Goal: Task Accomplishment & Management: Use online tool/utility

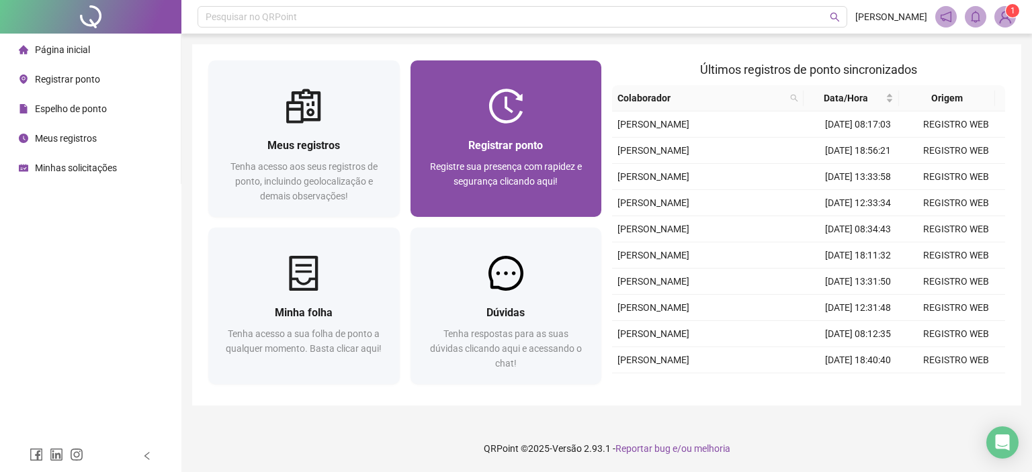
click at [479, 137] on div "Registrar ponto" at bounding box center [506, 145] width 159 height 17
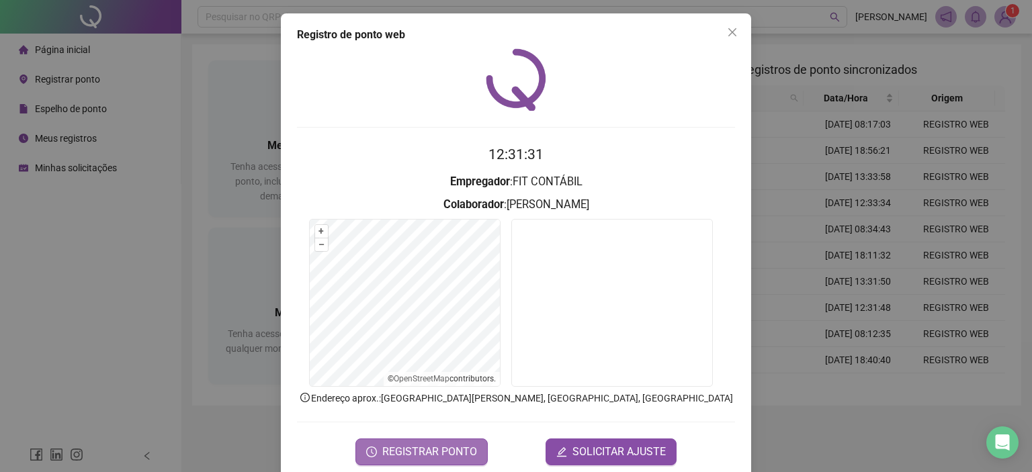
click at [454, 450] on span "REGISTRAR PONTO" at bounding box center [429, 452] width 95 height 16
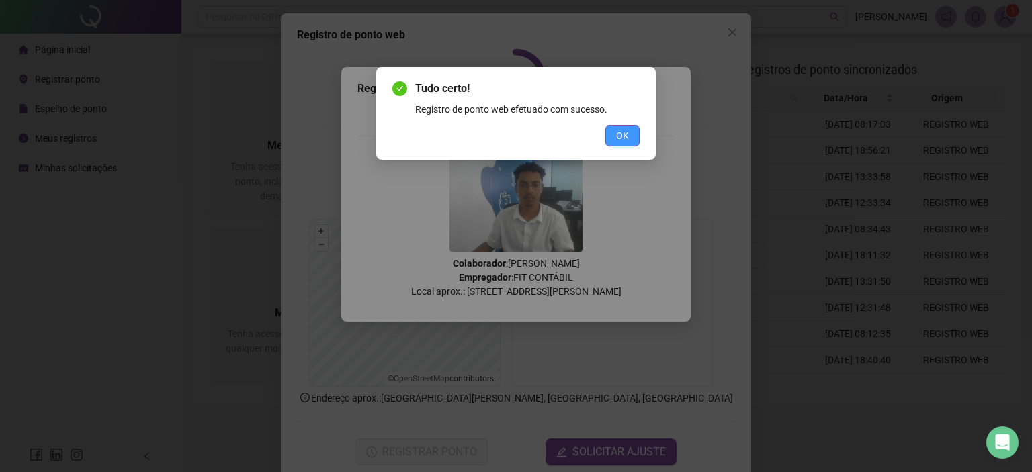
click at [622, 144] on button "OK" at bounding box center [623, 136] width 34 height 22
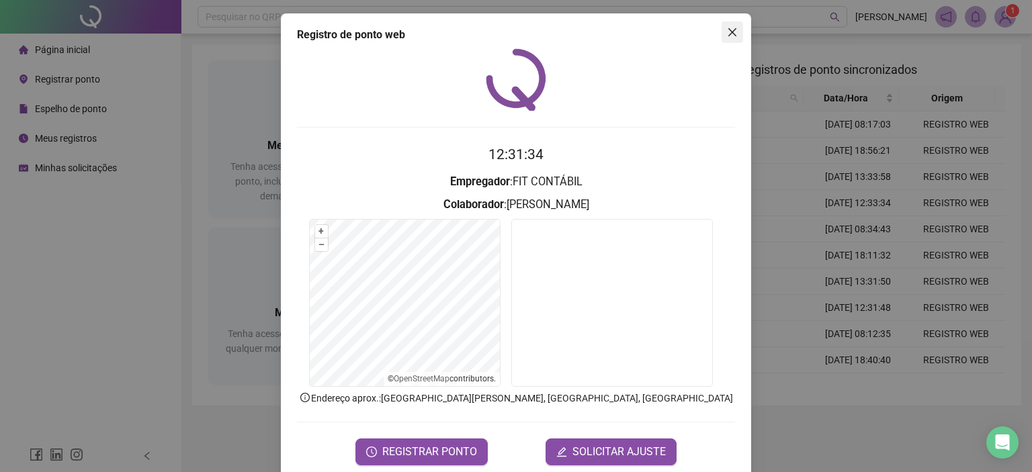
click at [729, 33] on icon "close" at bounding box center [733, 32] width 8 height 8
